Goal: Information Seeking & Learning: Compare options

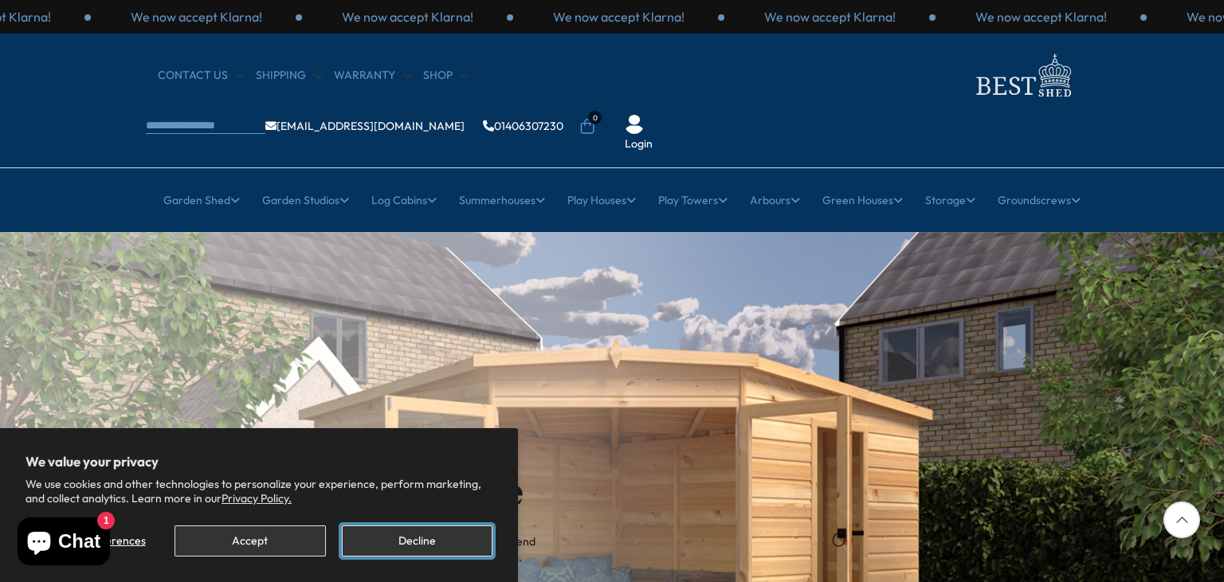
click at [428, 532] on button "Decline" at bounding box center [417, 540] width 151 height 31
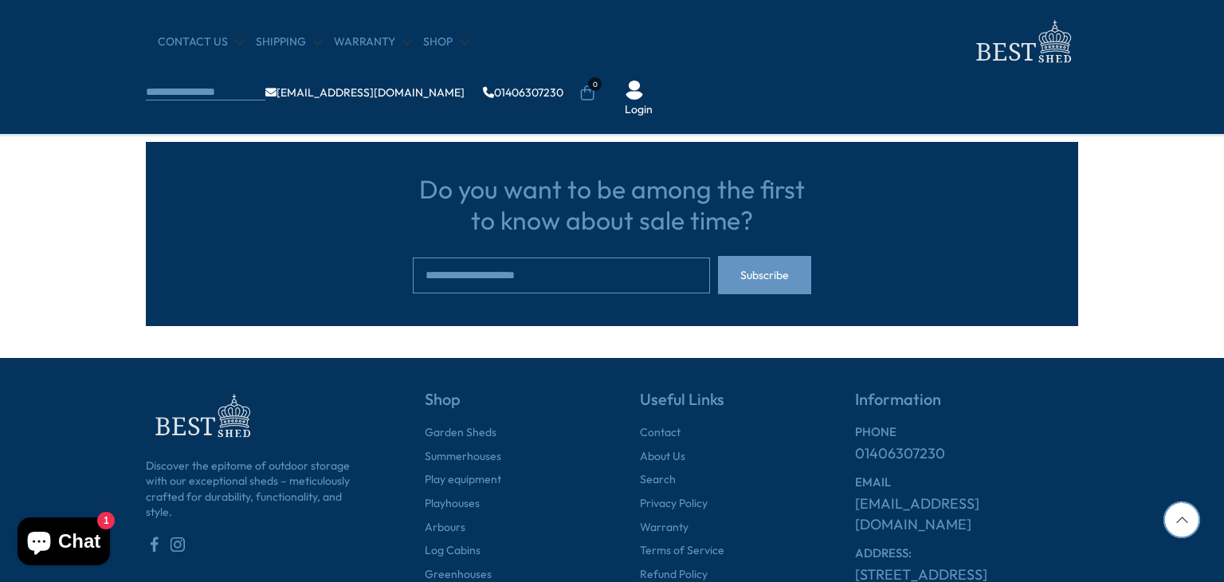
scroll to position [5084, 0]
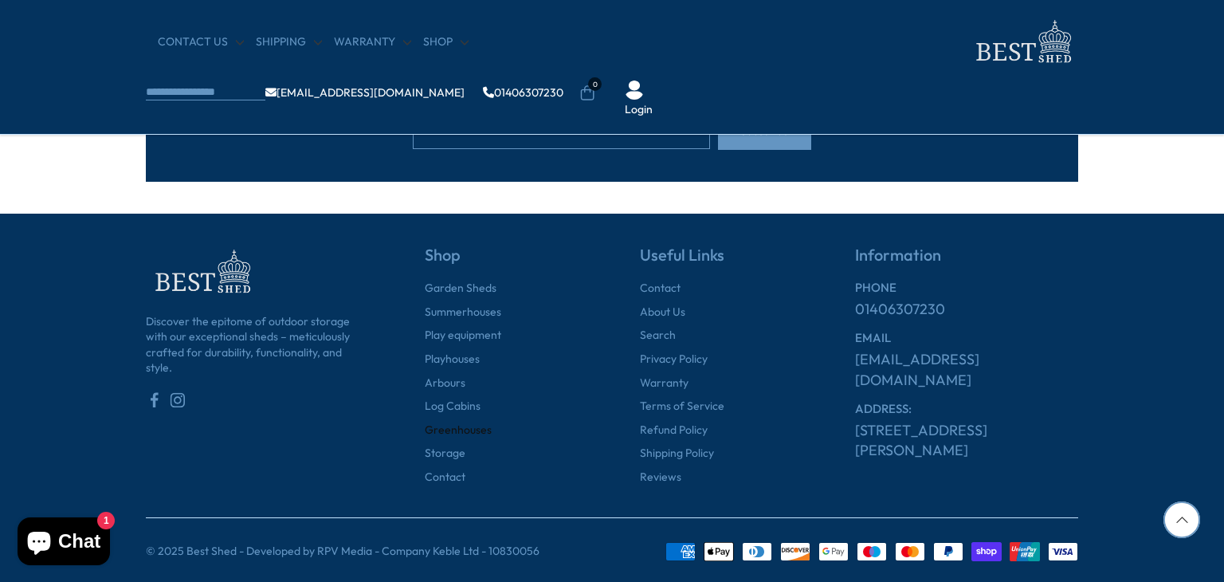
click at [467, 427] on link "Greenhouses" at bounding box center [458, 430] width 67 height 16
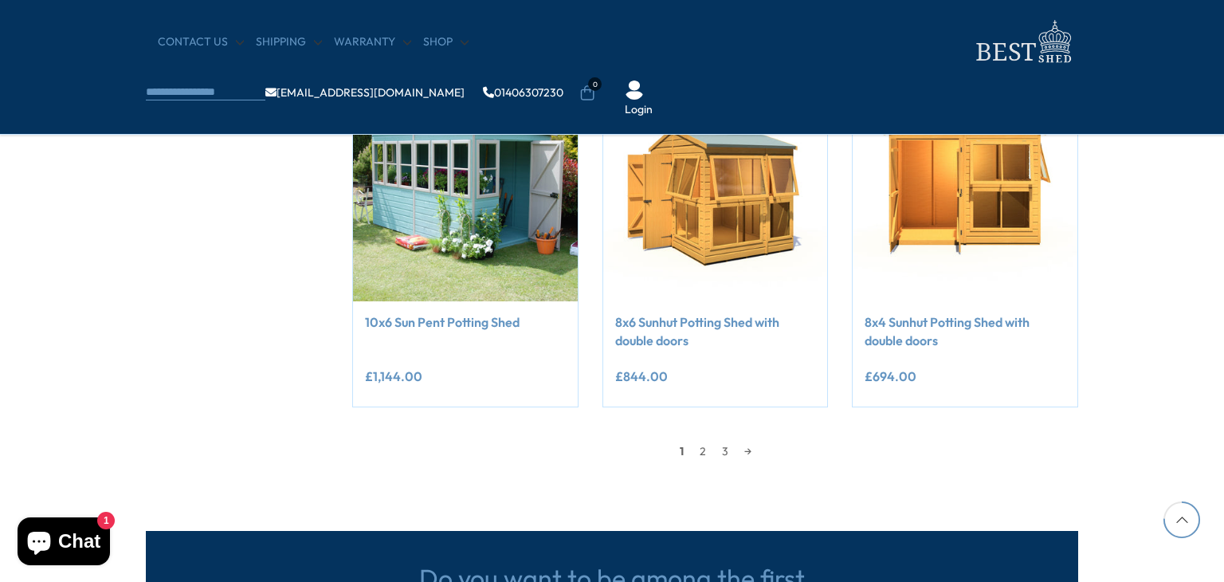
scroll to position [1434, 0]
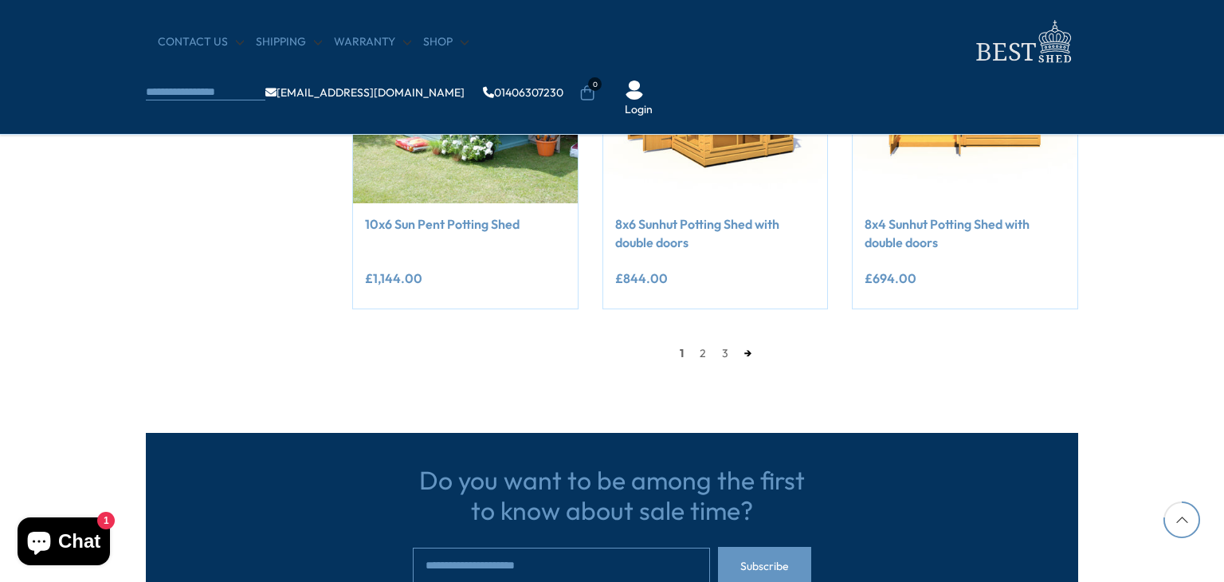
click at [750, 355] on link "→" at bounding box center [747, 353] width 23 height 24
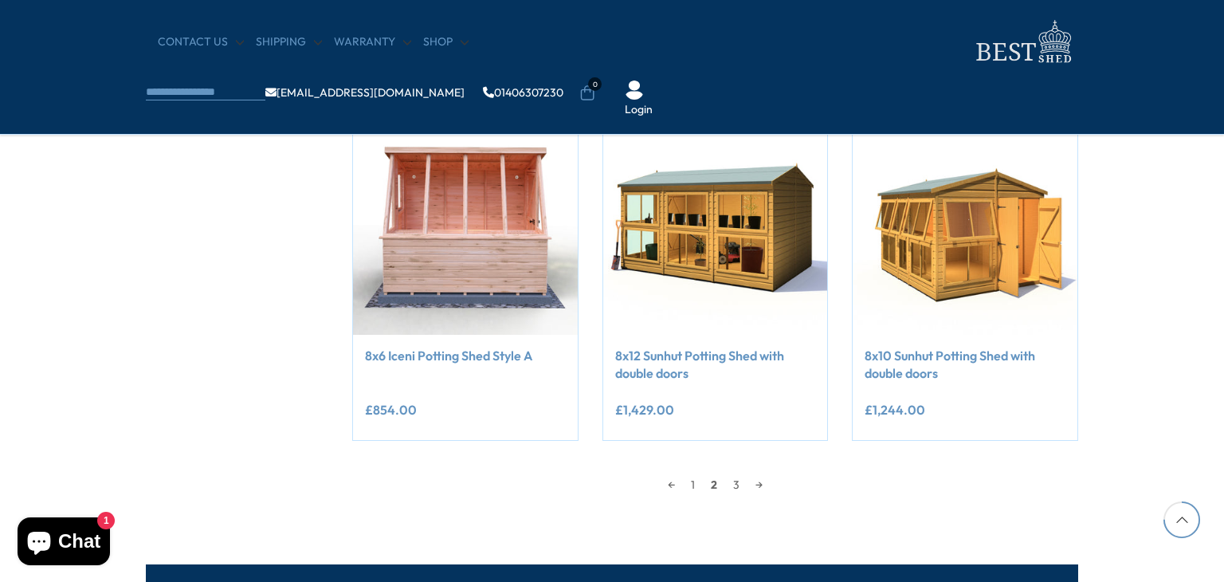
scroll to position [1427, 0]
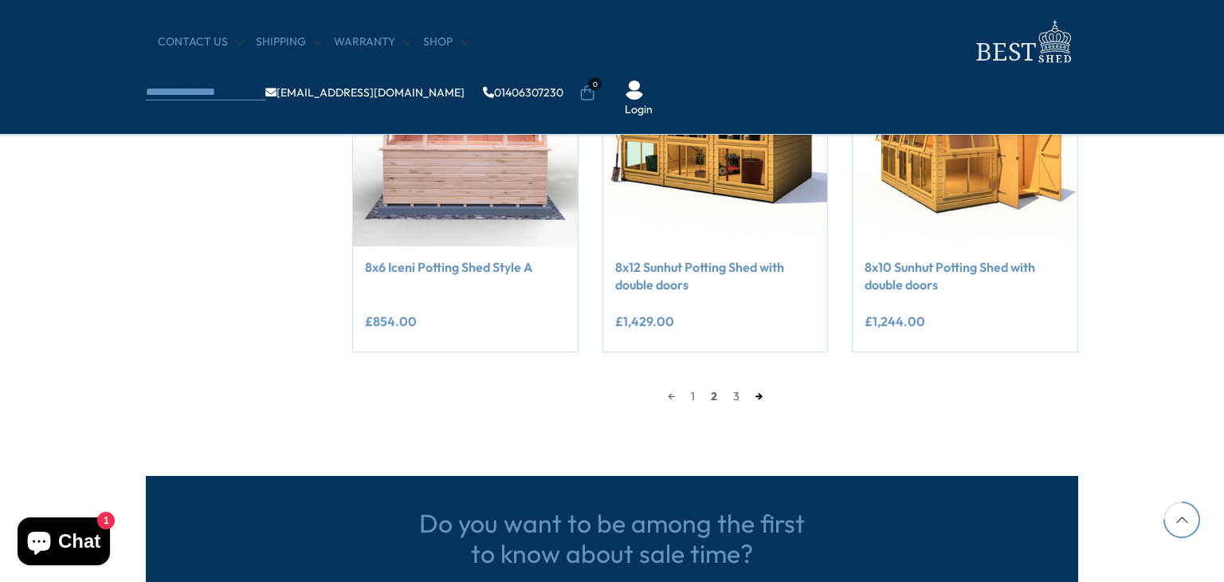
click at [762, 396] on link "→" at bounding box center [758, 396] width 23 height 24
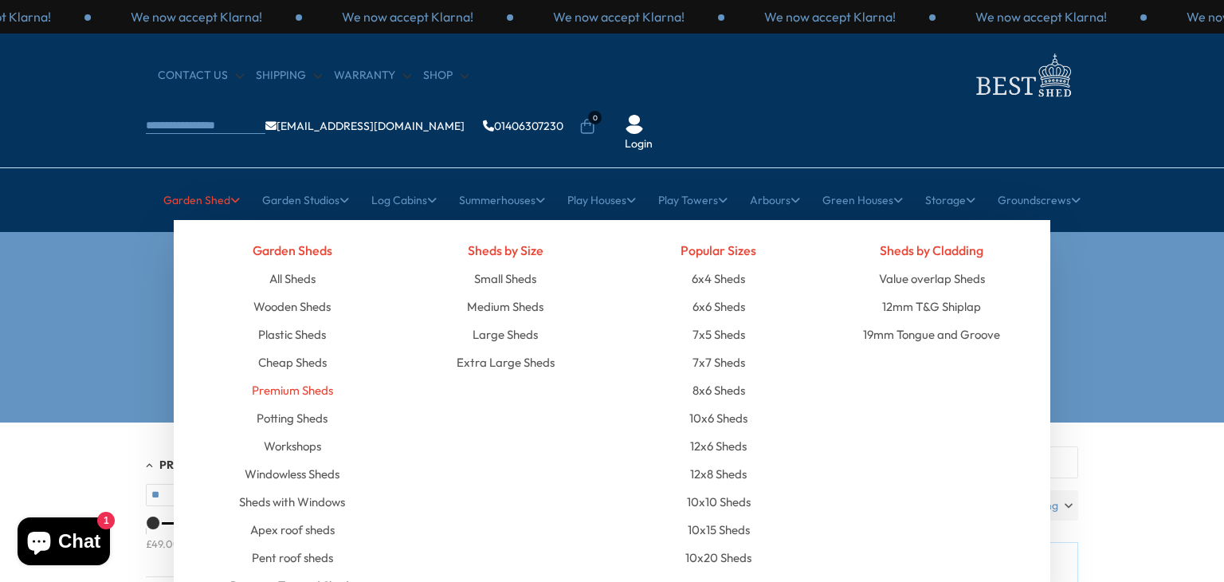
click at [305, 376] on link "Premium Sheds" at bounding box center [292, 390] width 81 height 28
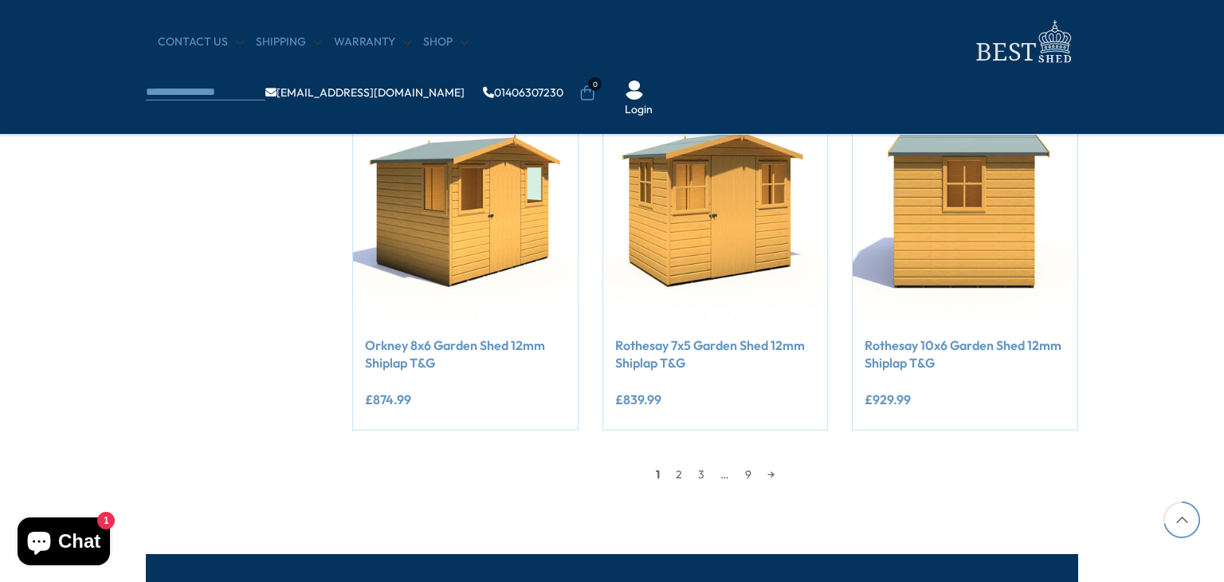
scroll to position [1354, 0]
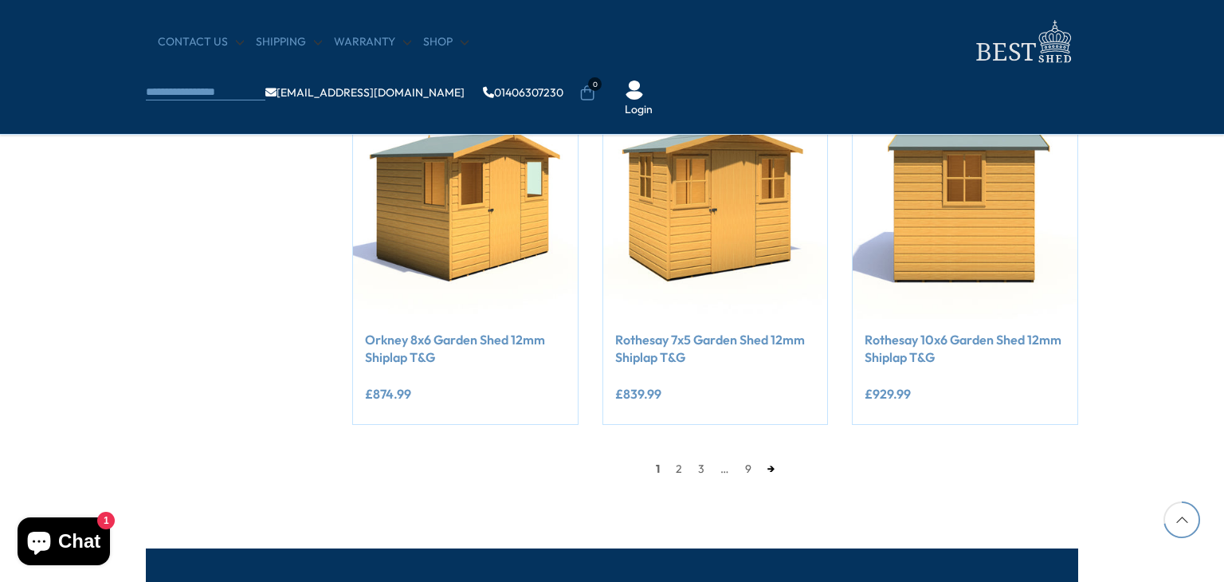
click at [774, 469] on link "→" at bounding box center [770, 468] width 23 height 24
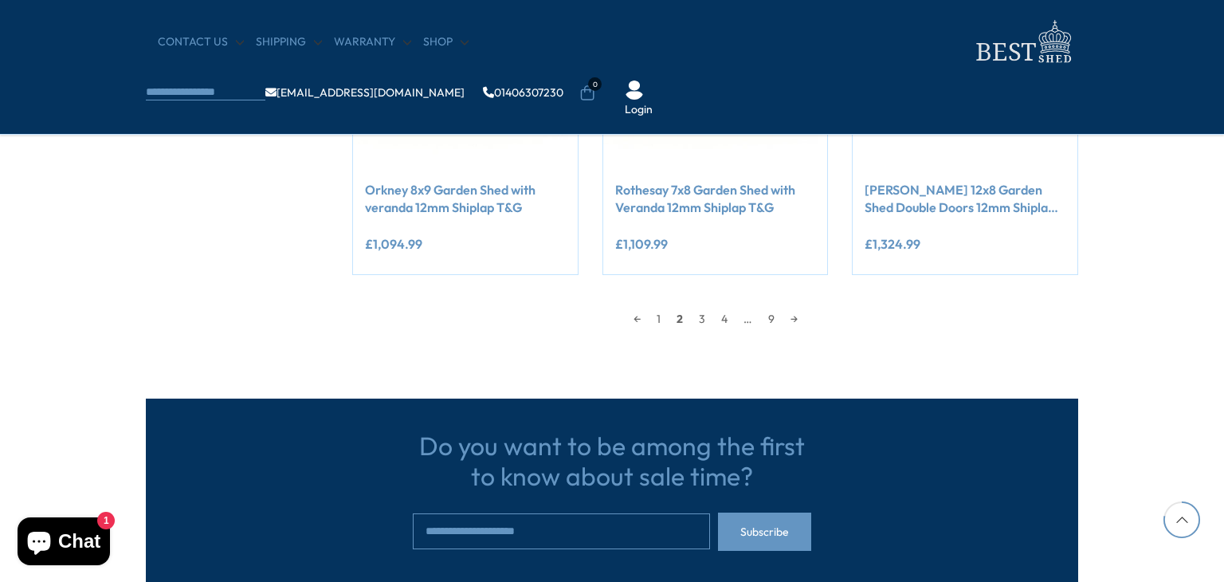
scroll to position [1506, 0]
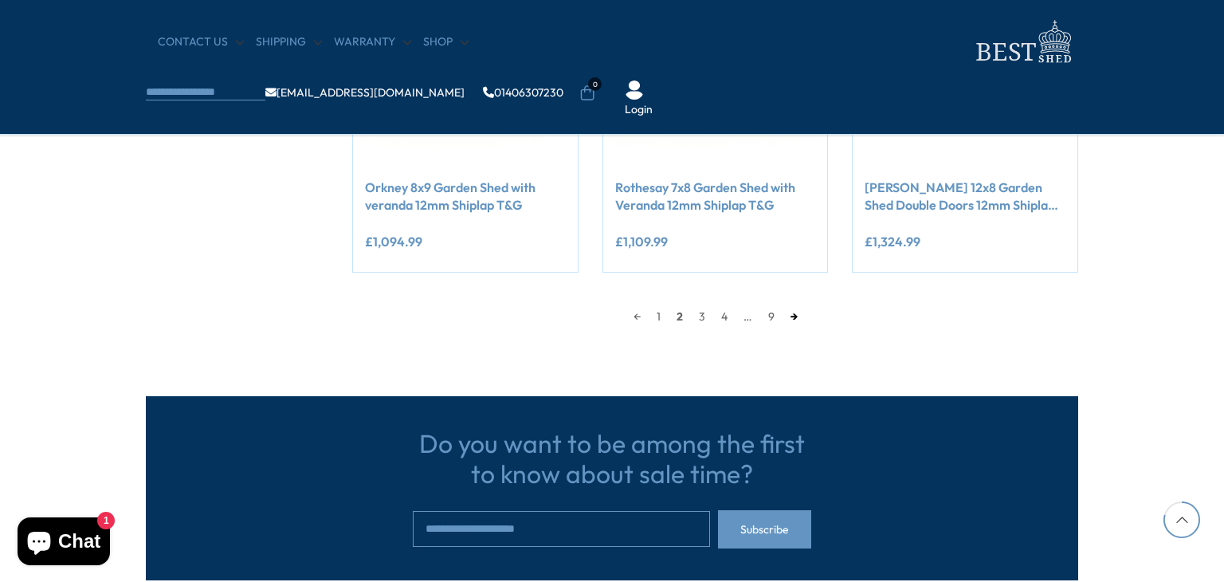
click at [793, 318] on link "→" at bounding box center [793, 316] width 23 height 24
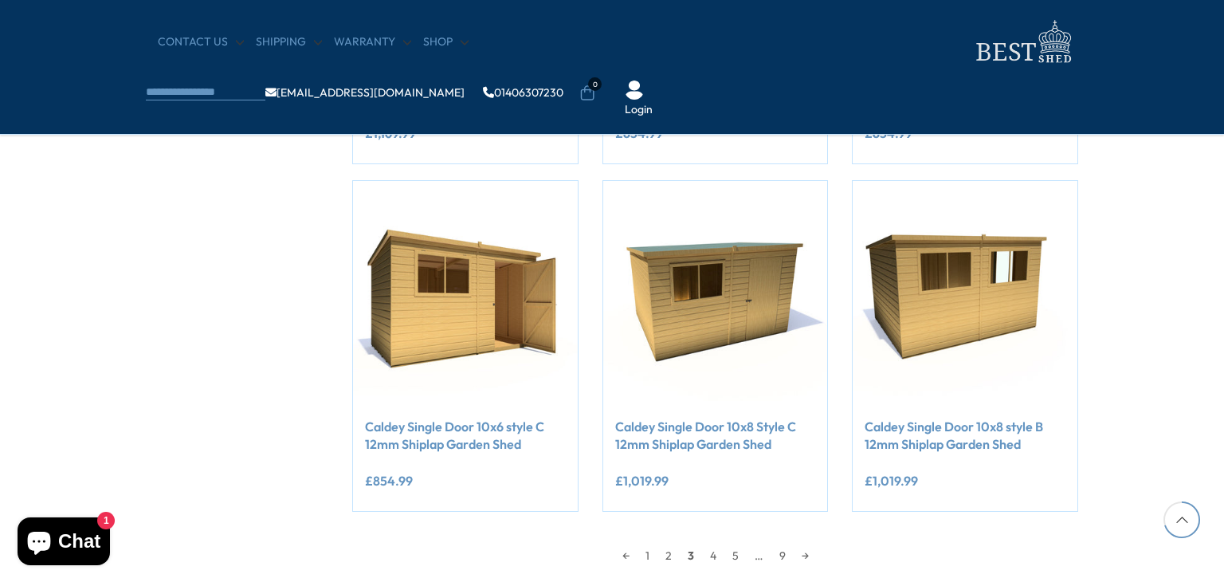
scroll to position [1506, 0]
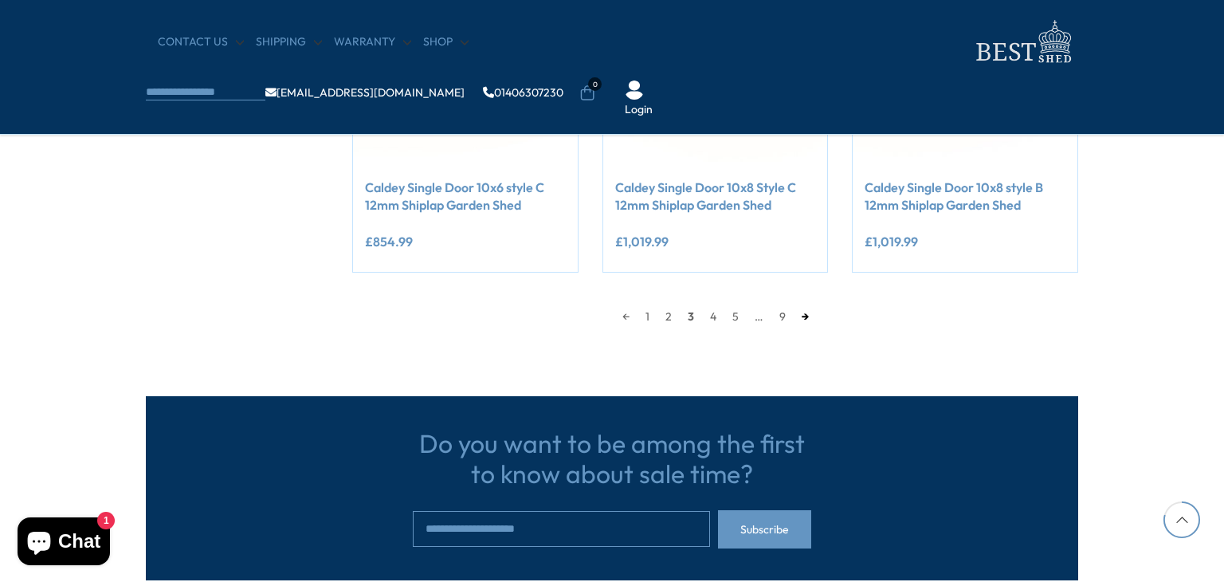
click at [805, 316] on link "→" at bounding box center [804, 316] width 23 height 24
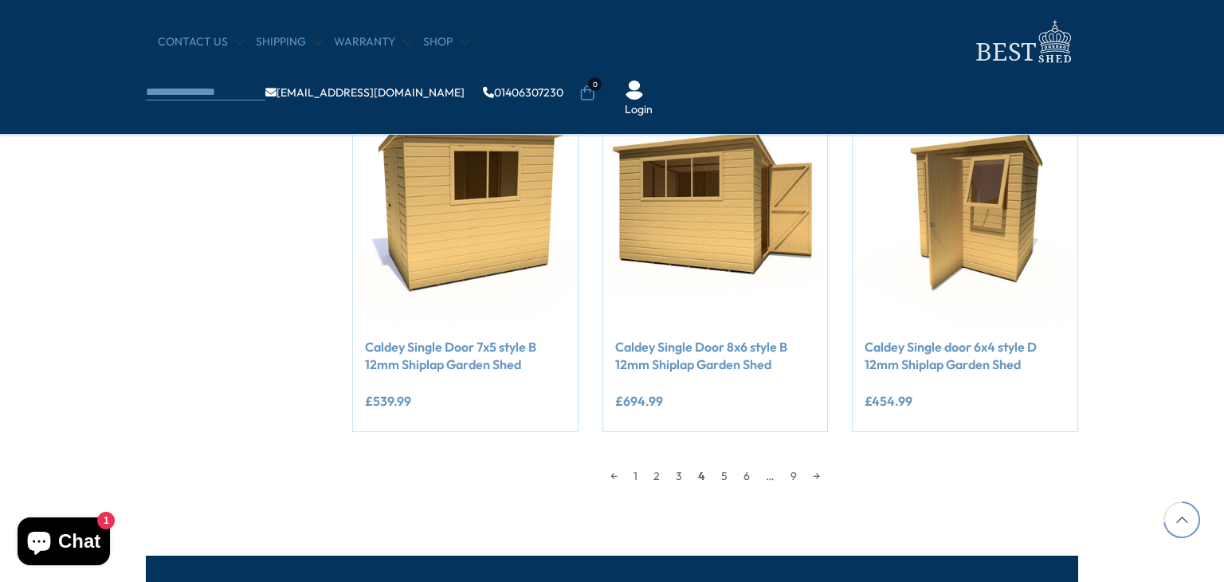
scroll to position [1506, 0]
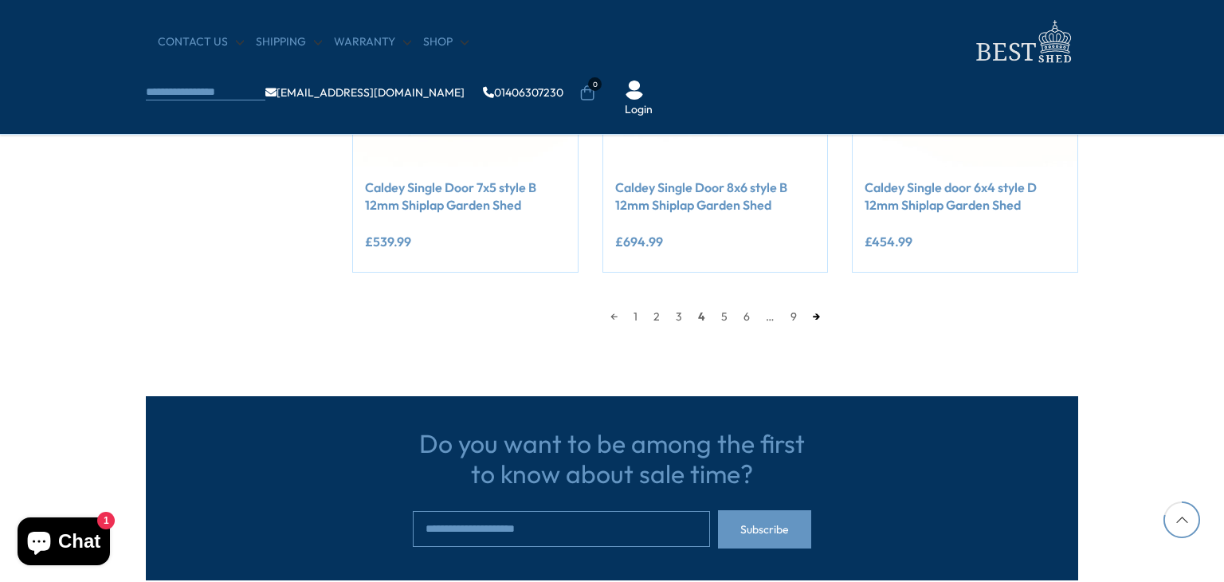
click at [817, 312] on link "→" at bounding box center [816, 316] width 23 height 24
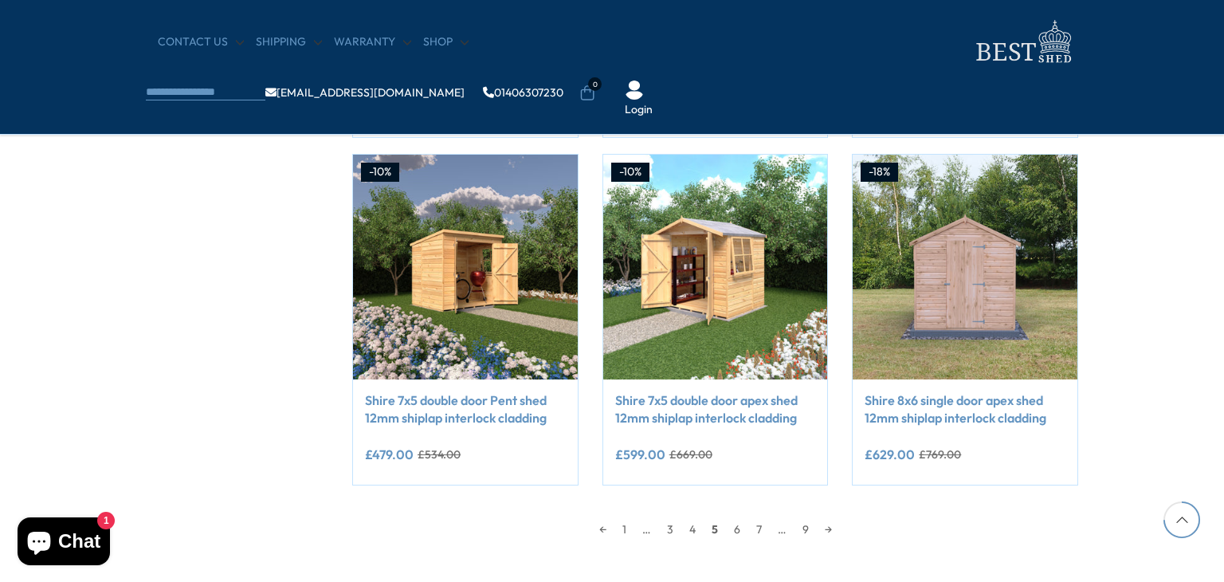
scroll to position [1427, 0]
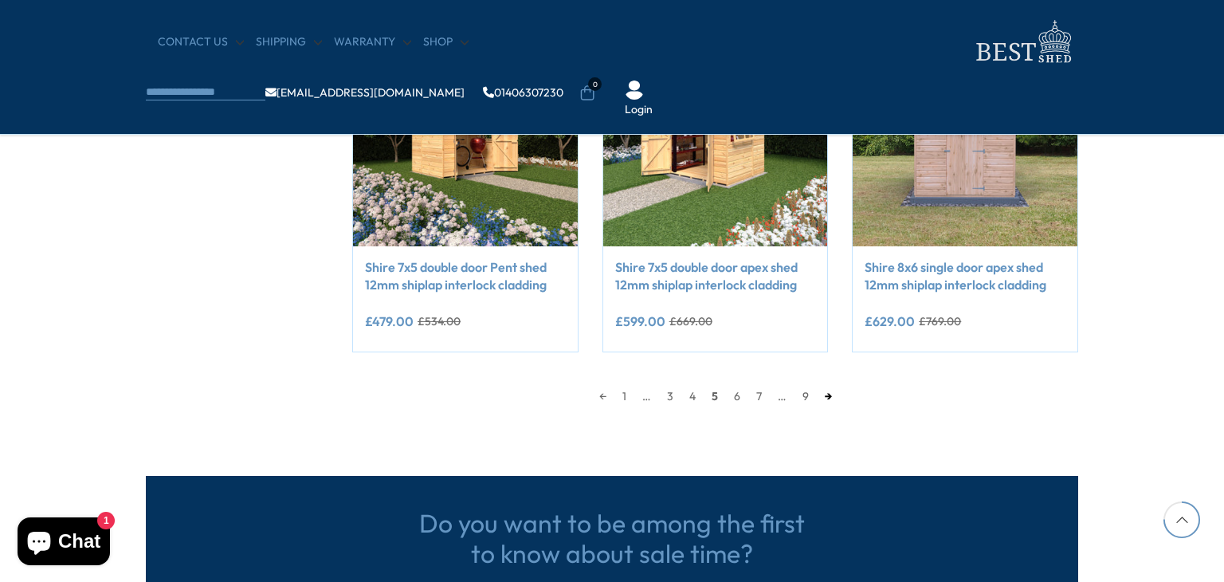
click at [832, 396] on link "→" at bounding box center [828, 396] width 23 height 24
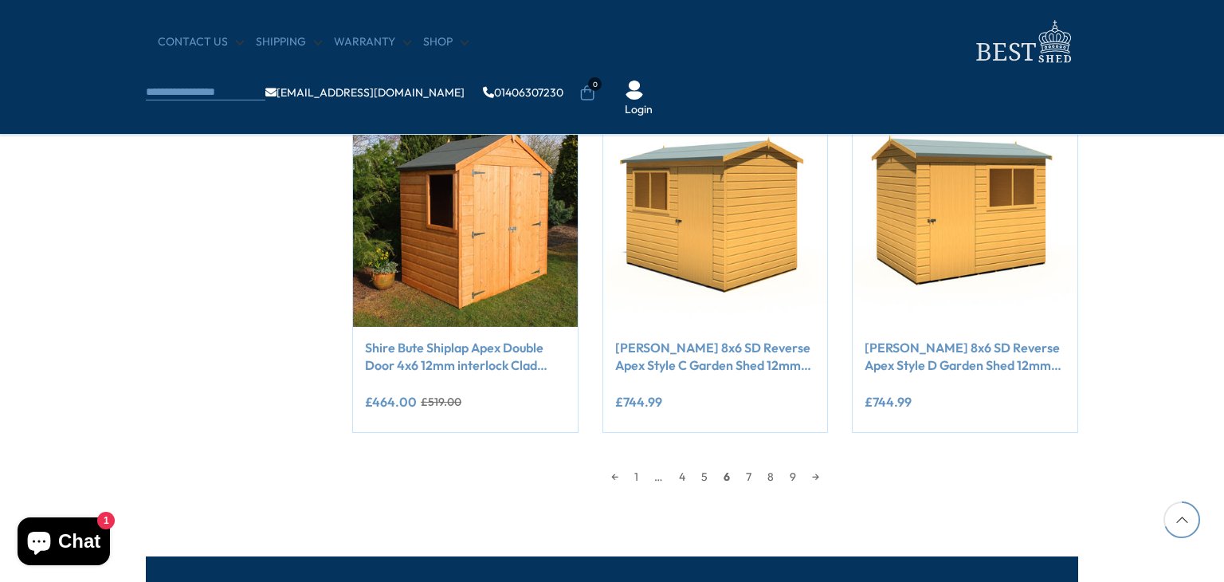
scroll to position [1347, 0]
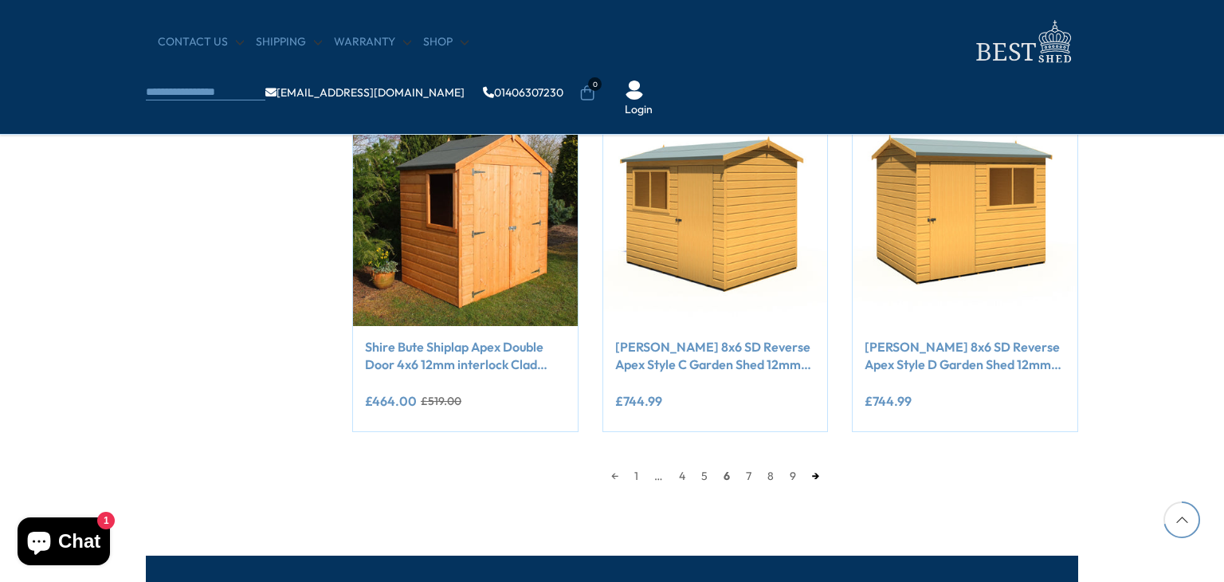
click at [818, 472] on link "→" at bounding box center [815, 476] width 23 height 24
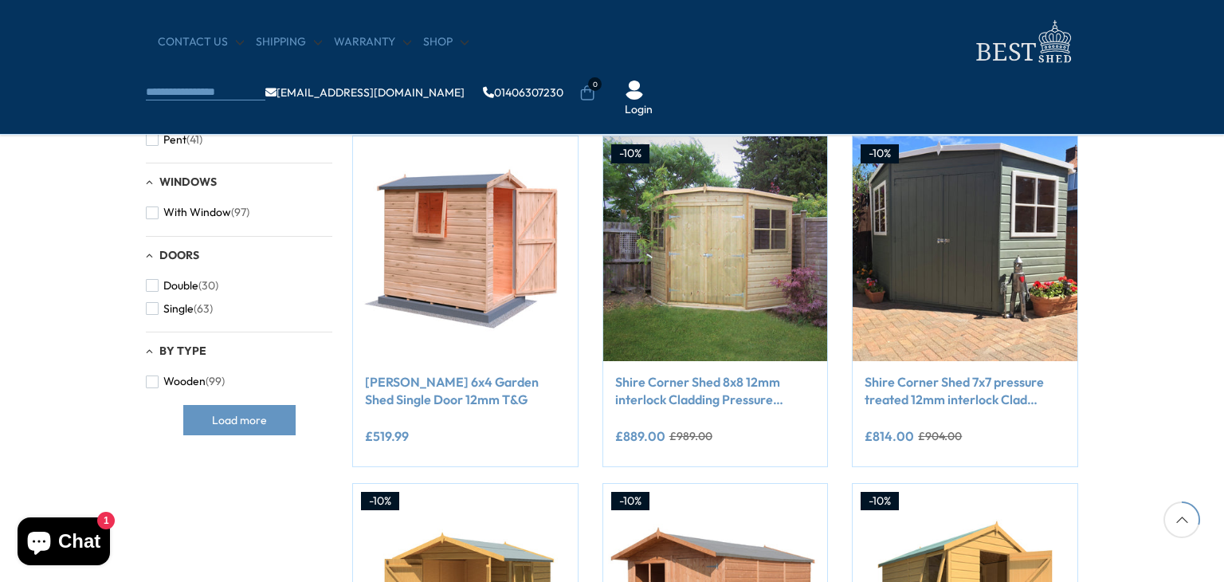
scroll to position [630, 0]
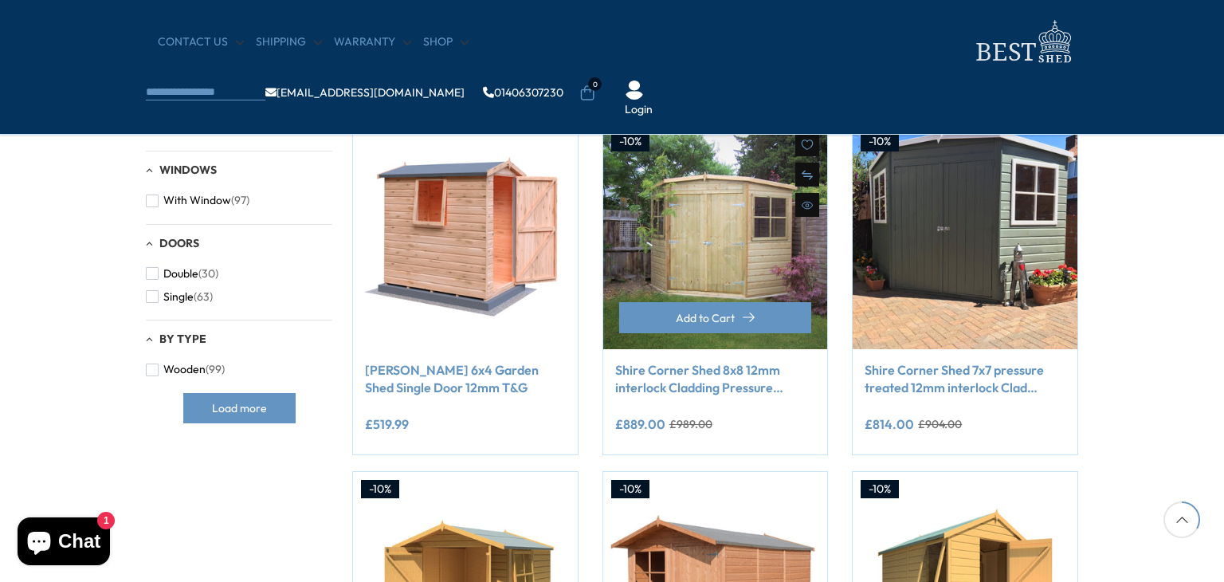
click at [695, 374] on link "Shire Corner Shed 8x8 12mm interlock Cladding Pressure treated wooden" at bounding box center [715, 379] width 201 height 36
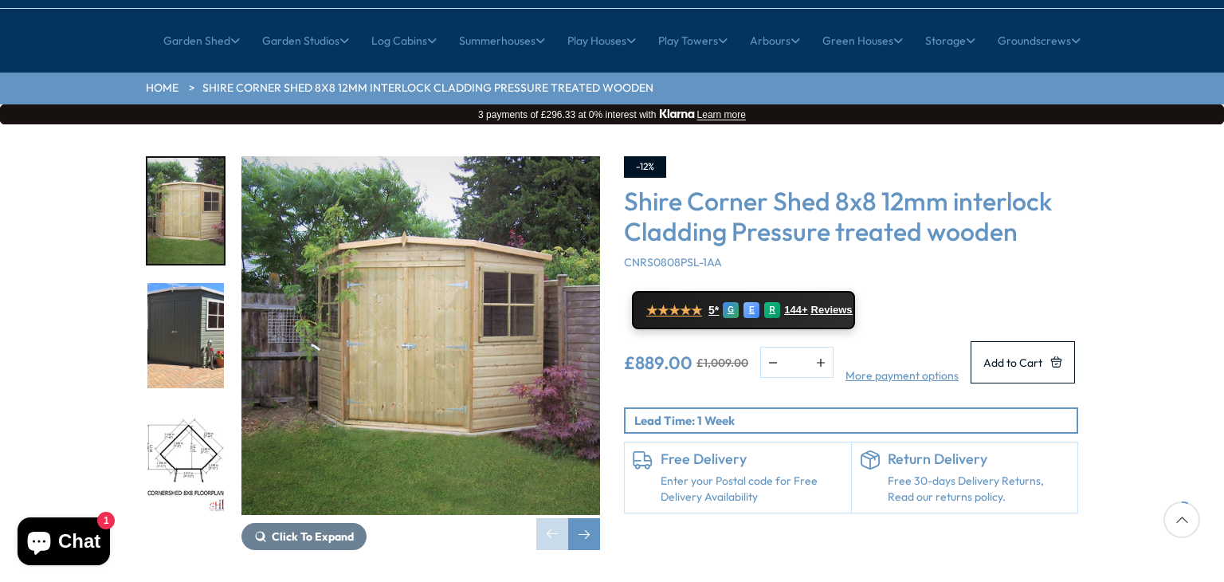
scroll to position [239, 0]
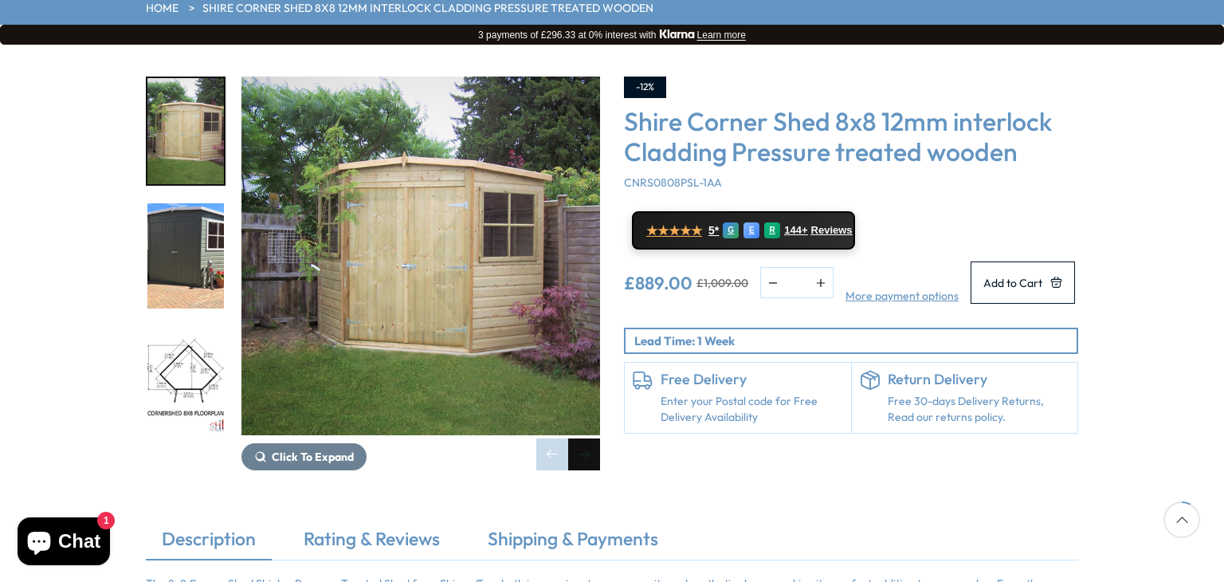
click at [583, 438] on div "Next slide" at bounding box center [584, 454] width 32 height 32
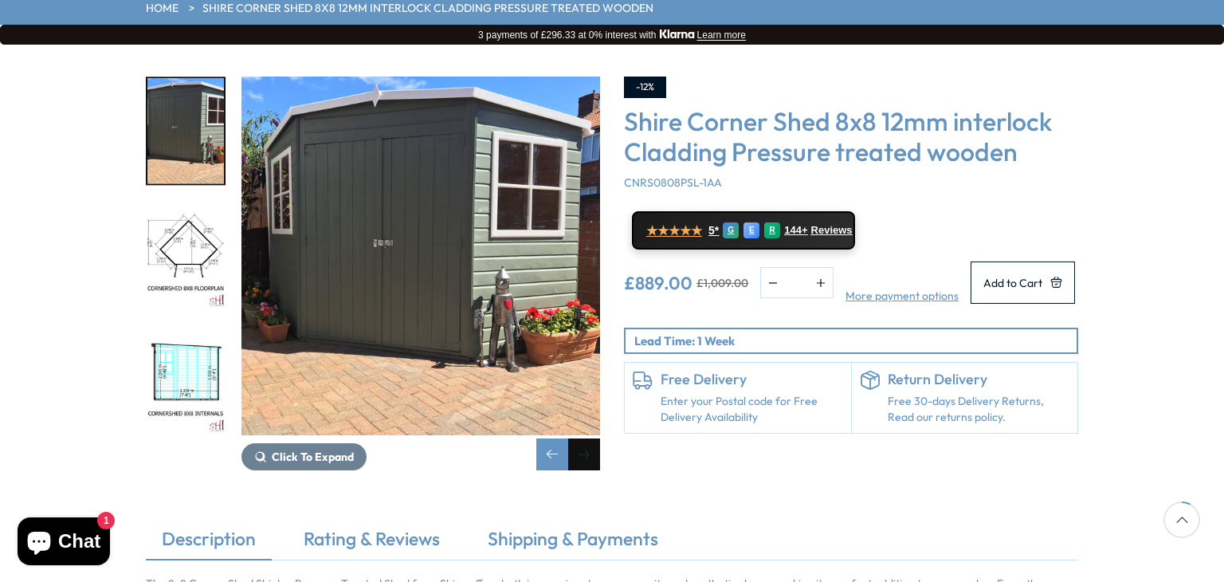
click at [583, 438] on div "Next slide" at bounding box center [584, 454] width 32 height 32
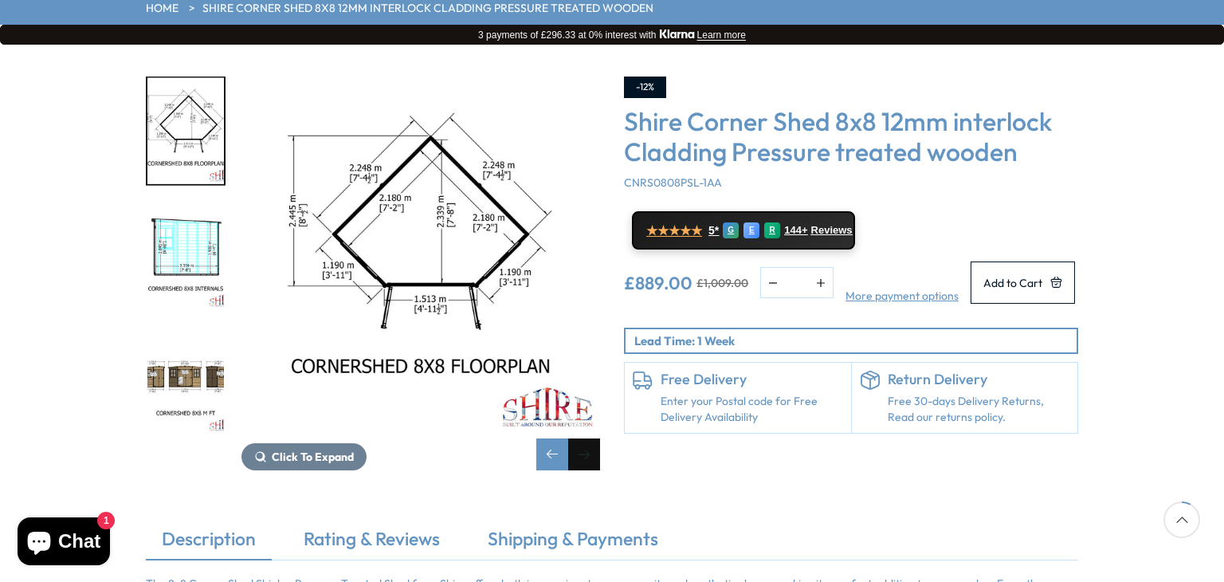
click at [583, 438] on div "Next slide" at bounding box center [584, 454] width 32 height 32
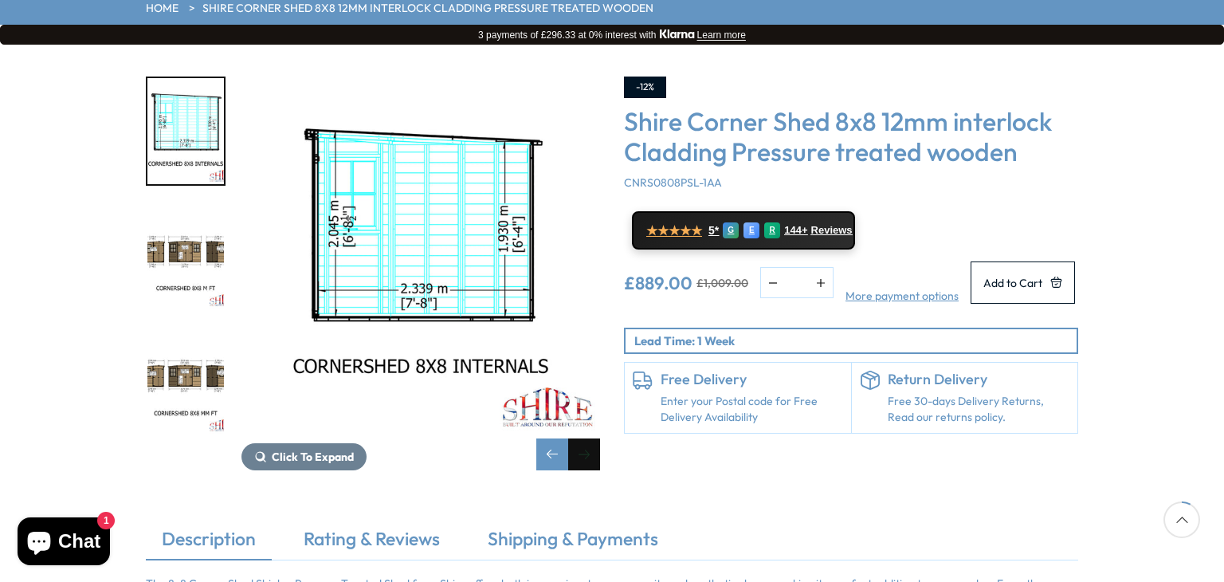
click at [583, 438] on div "Next slide" at bounding box center [584, 454] width 32 height 32
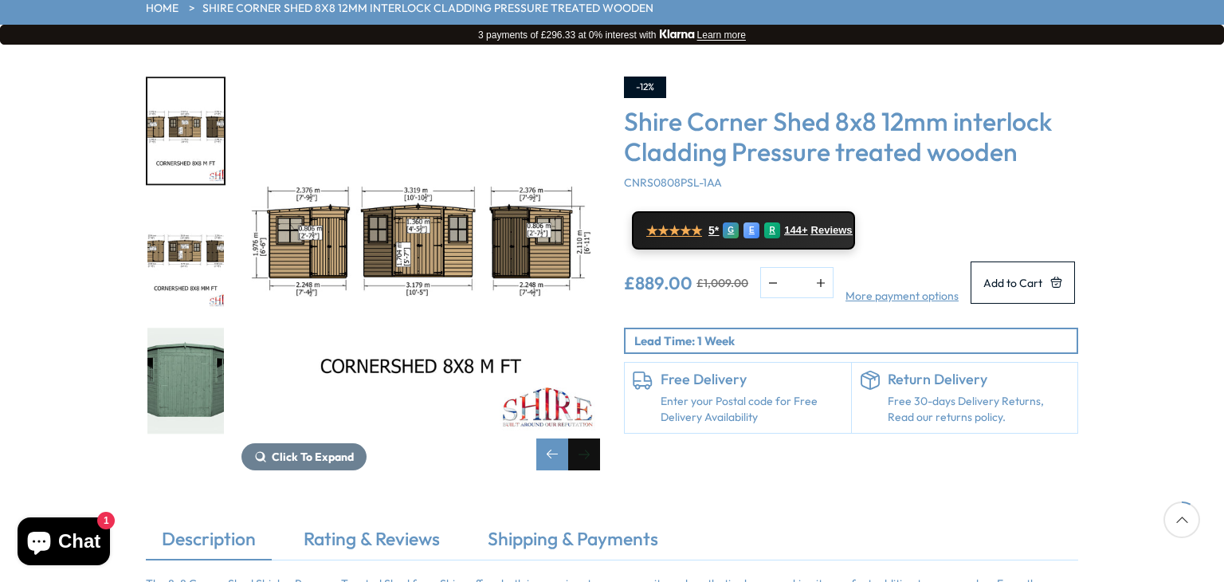
click at [583, 438] on div "Next slide" at bounding box center [584, 454] width 32 height 32
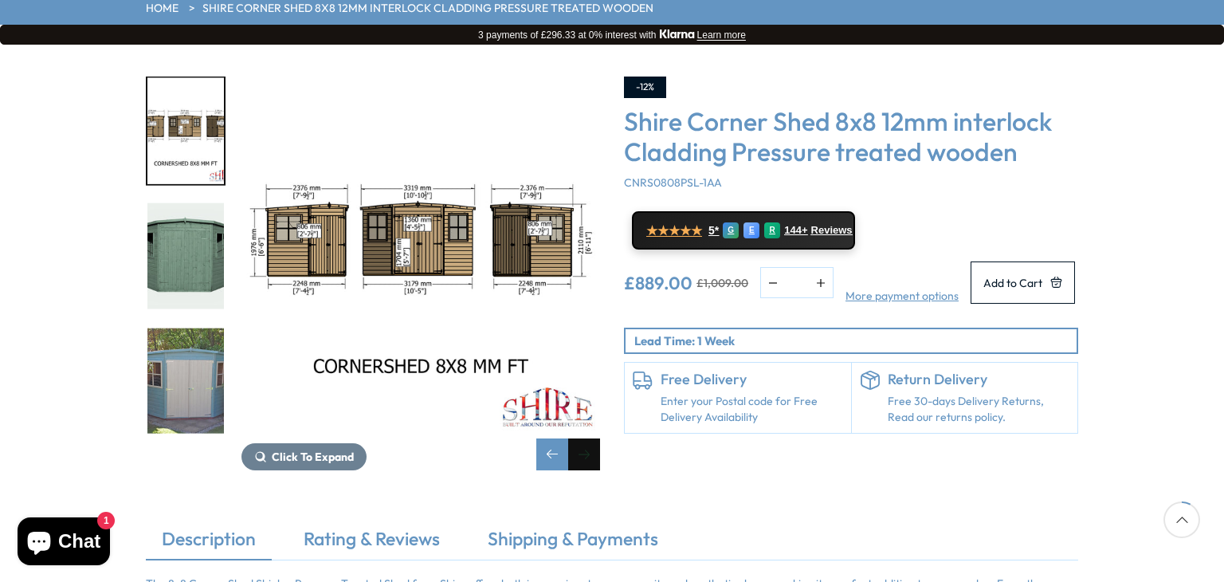
click at [583, 438] on div "Next slide" at bounding box center [584, 454] width 32 height 32
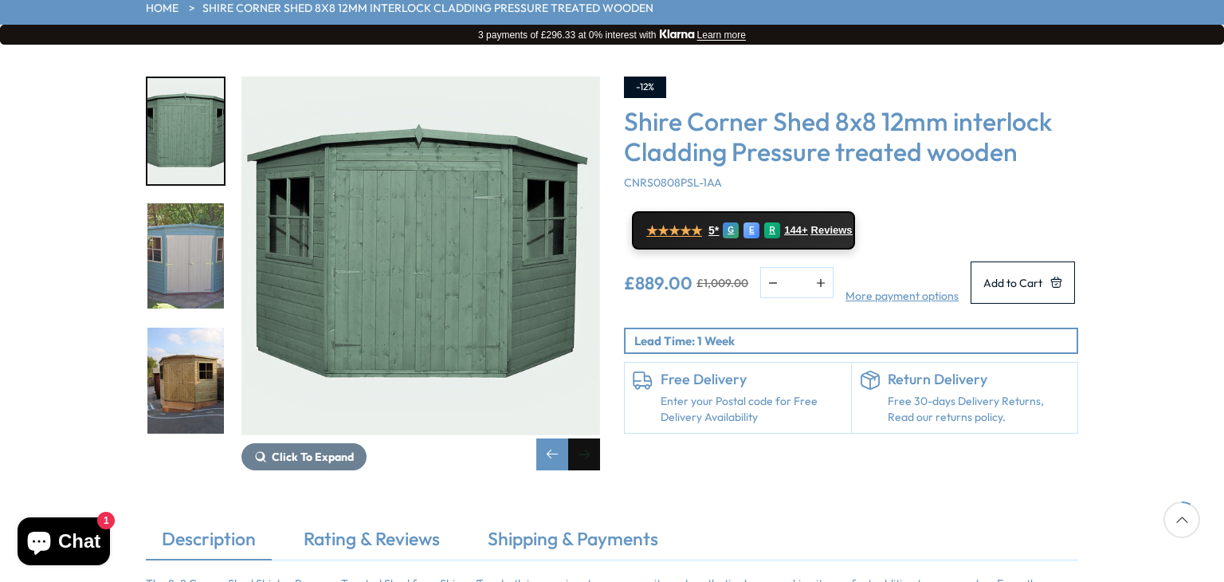
click at [583, 438] on div "Next slide" at bounding box center [584, 454] width 32 height 32
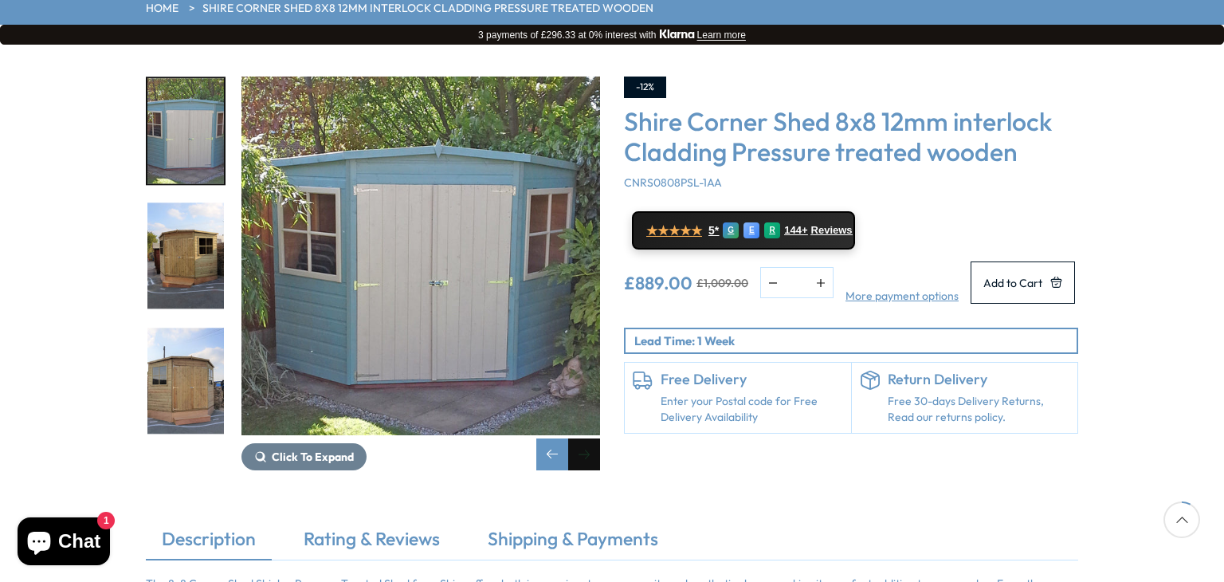
click at [583, 438] on div "Next slide" at bounding box center [584, 454] width 32 height 32
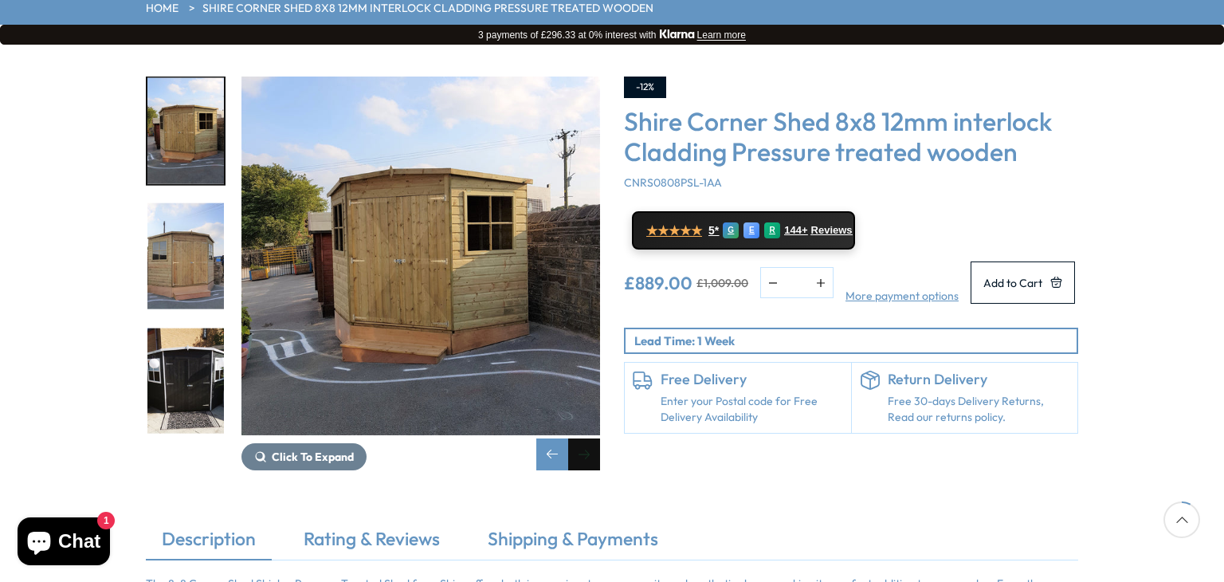
click at [583, 438] on div "Next slide" at bounding box center [584, 454] width 32 height 32
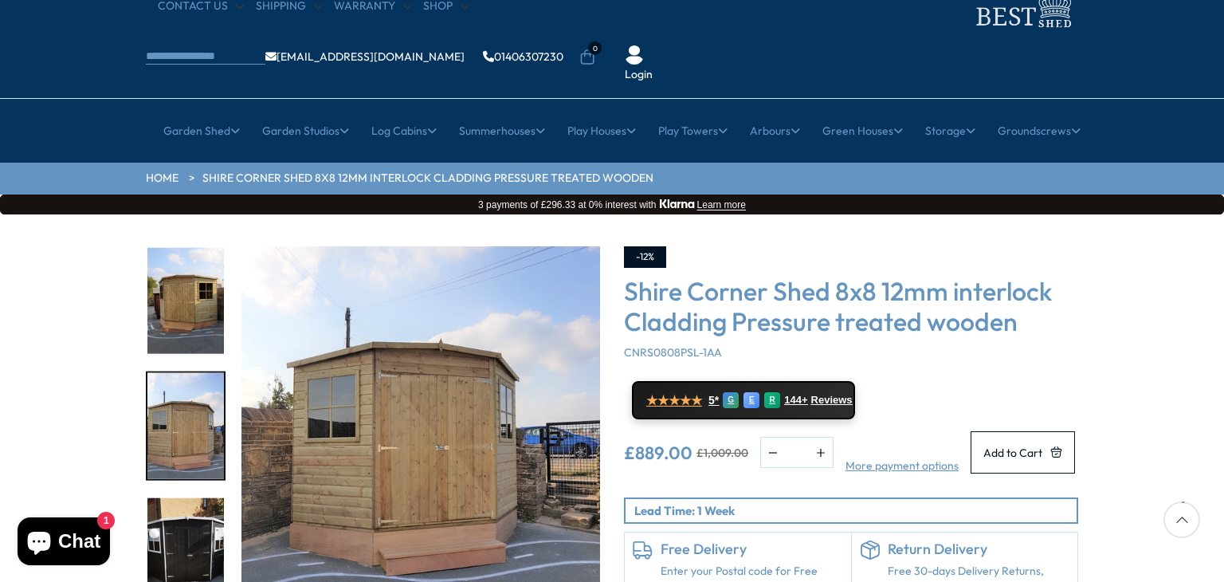
scroll to position [0, 0]
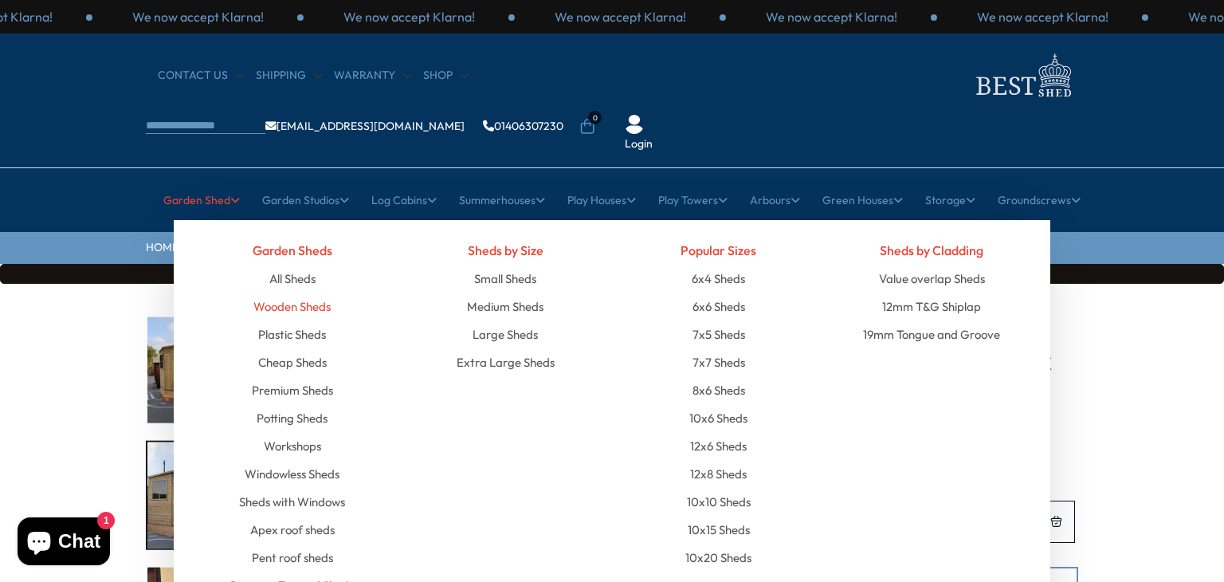
click at [312, 292] on link "Wooden Sheds" at bounding box center [291, 306] width 77 height 28
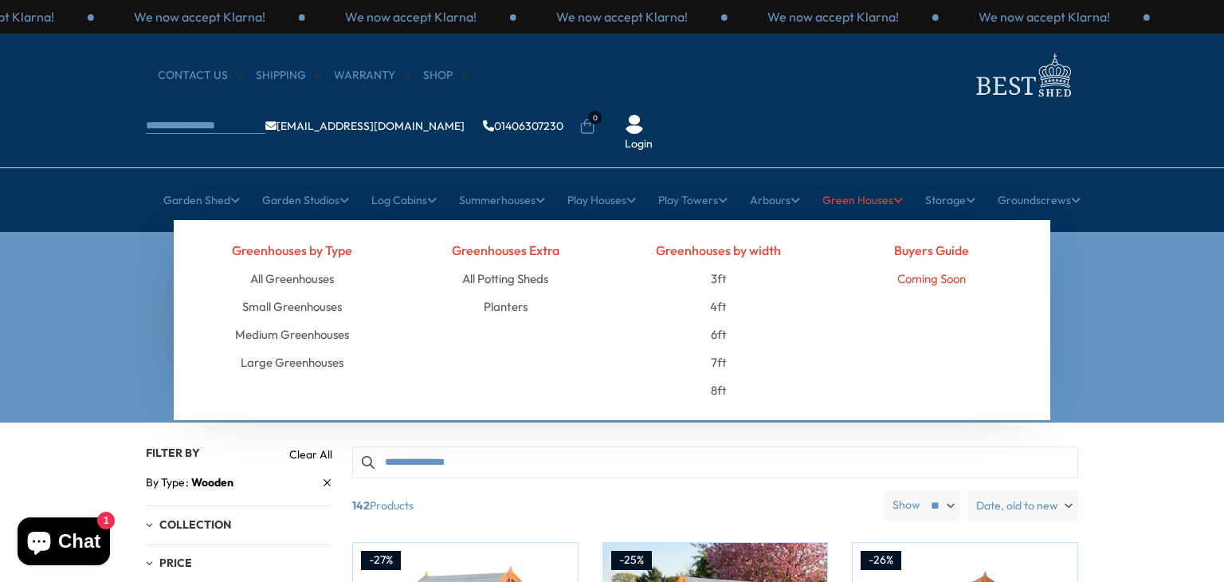
click at [928, 264] on link "Coming Soon" at bounding box center [931, 278] width 69 height 28
click at [918, 264] on link "Coming Soon" at bounding box center [931, 278] width 69 height 28
click at [903, 264] on link "Coming Soon" at bounding box center [931, 278] width 69 height 28
click at [309, 264] on link "All Greenhouses" at bounding box center [292, 278] width 84 height 28
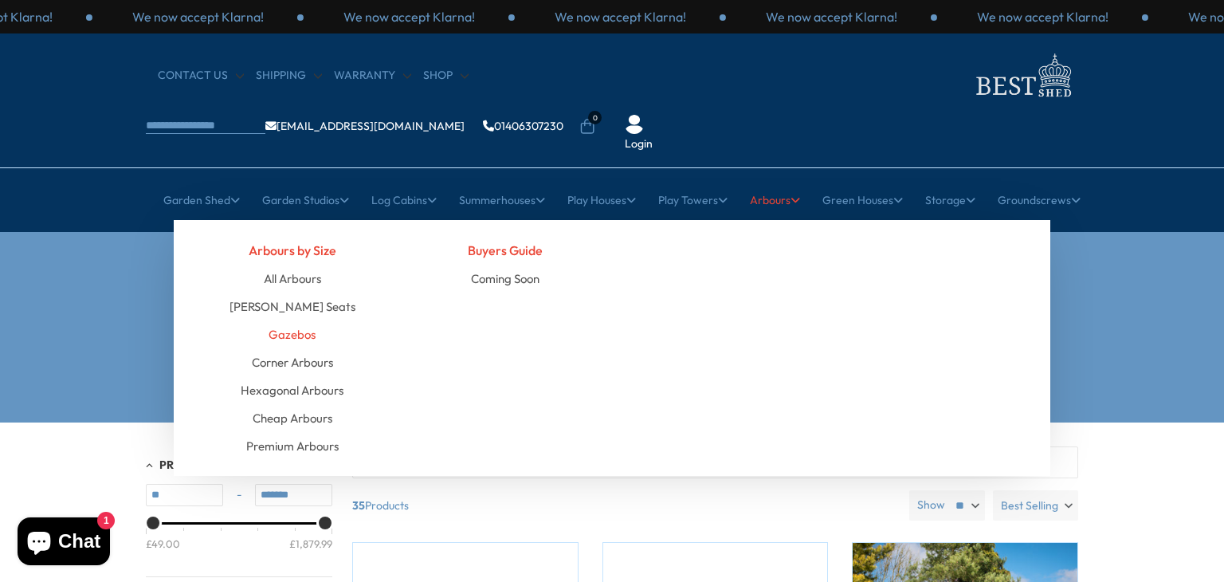
click at [290, 320] on link "Gazebos" at bounding box center [291, 334] width 47 height 28
